Goal: Information Seeking & Learning: Learn about a topic

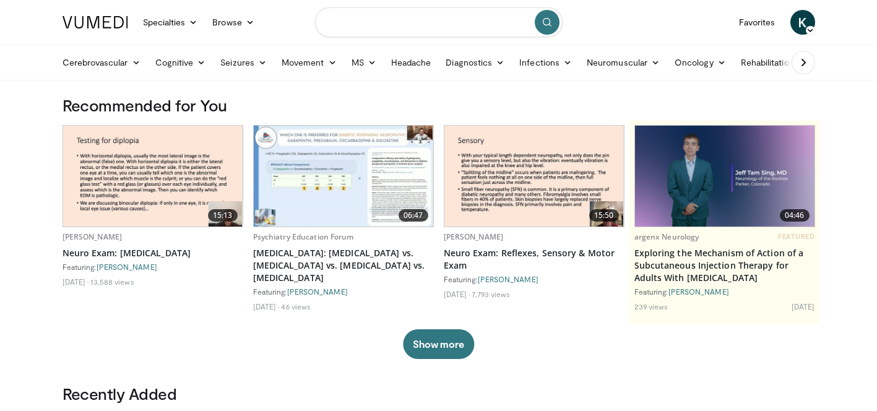
click at [401, 17] on input "Search topics, interventions" at bounding box center [439, 22] width 248 height 30
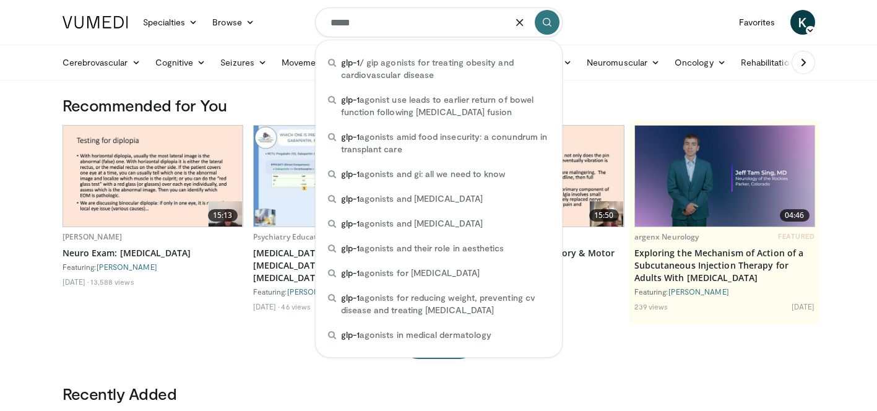
type input "*****"
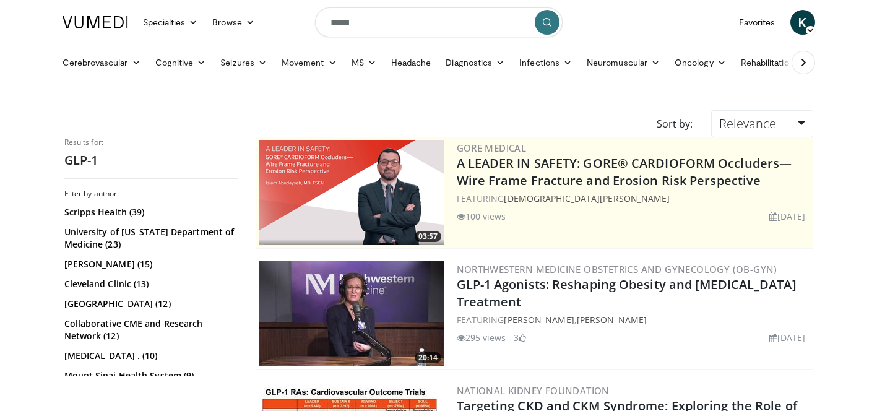
click at [540, 20] on button "submit" at bounding box center [547, 22] width 25 height 25
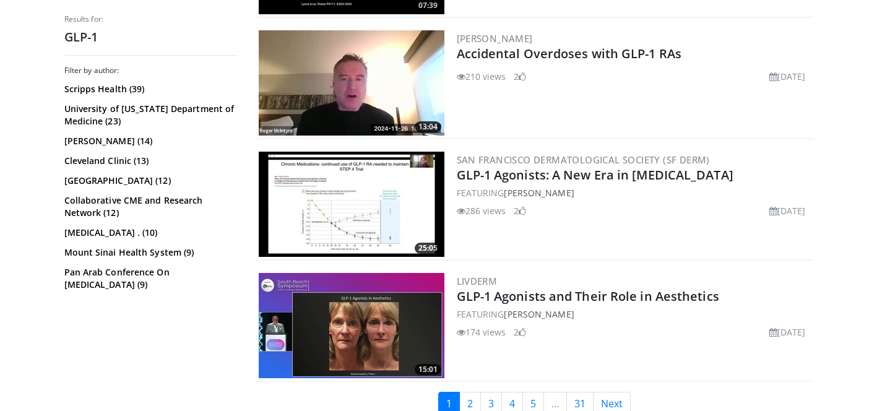
scroll to position [2915, 0]
